Goal: Task Accomplishment & Management: Manage account settings

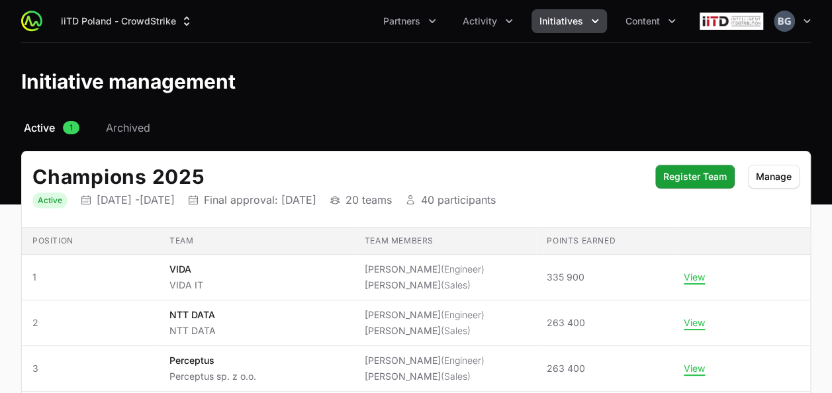
click at [501, 21] on button "Activity" at bounding box center [488, 21] width 66 height 24
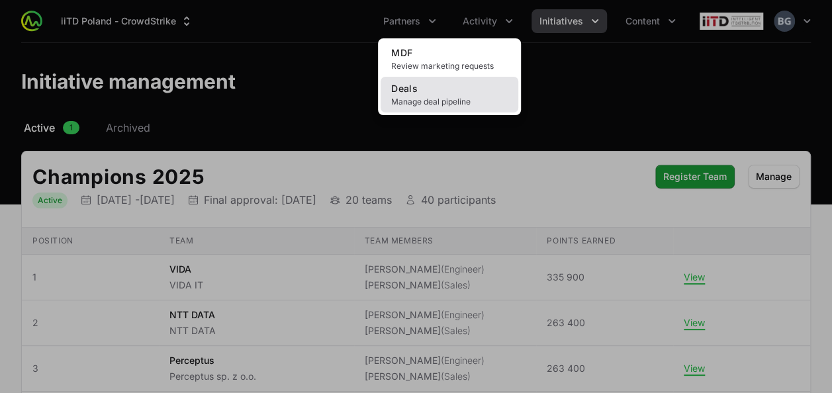
click at [439, 106] on span "Manage deal pipeline" at bounding box center [449, 102] width 116 height 11
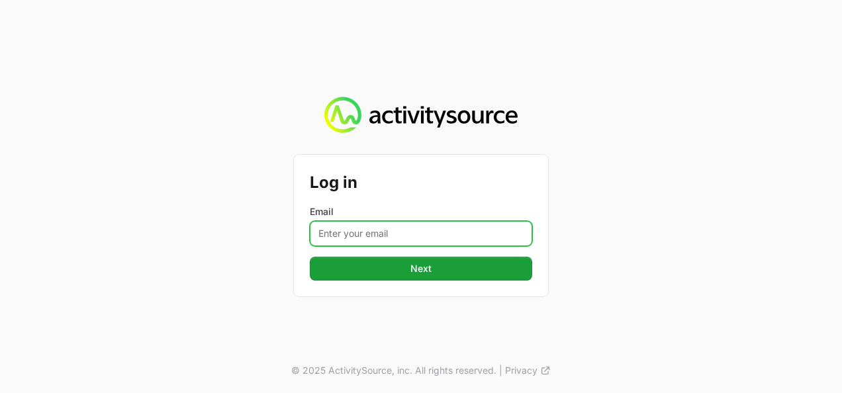
click at [366, 226] on input "Email" at bounding box center [421, 233] width 222 height 25
type input "[PERSON_NAME][EMAIL_ADDRESS][DOMAIN_NAME]"
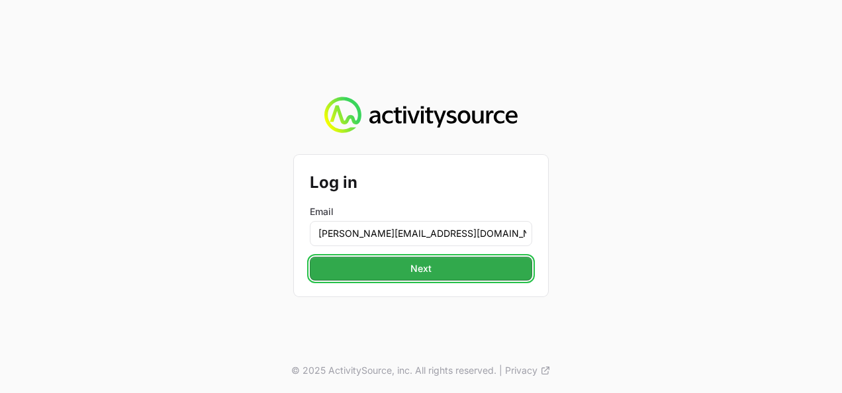
click at [381, 269] on span "Next" at bounding box center [421, 269] width 206 height 16
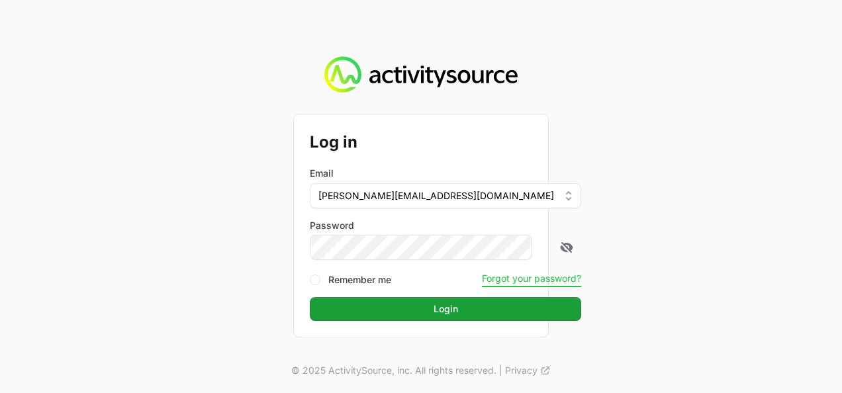
click at [310, 297] on button "Login Login" at bounding box center [445, 309] width 271 height 24
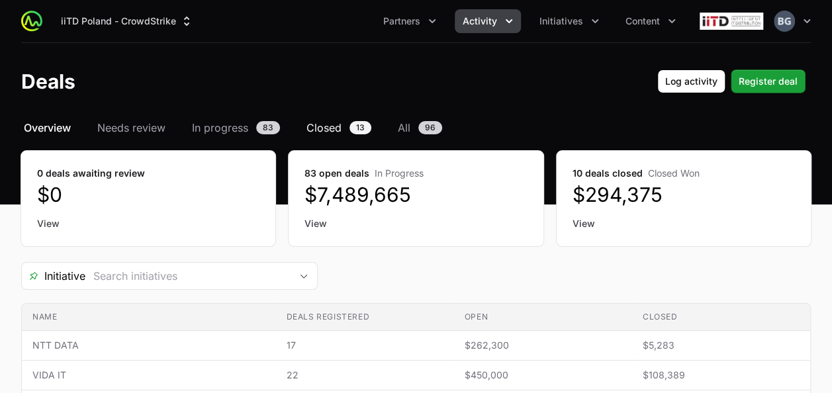
click at [339, 122] on span "Closed" at bounding box center [323, 128] width 35 height 16
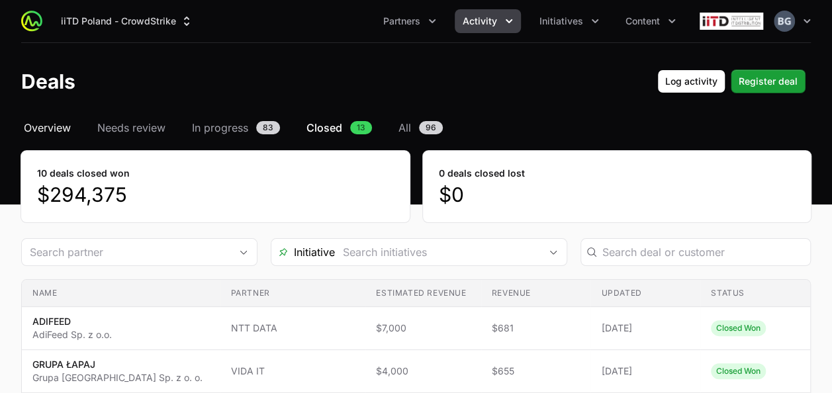
click at [66, 126] on span "Overview" at bounding box center [47, 128] width 47 height 16
